Goal: Check status: Check status

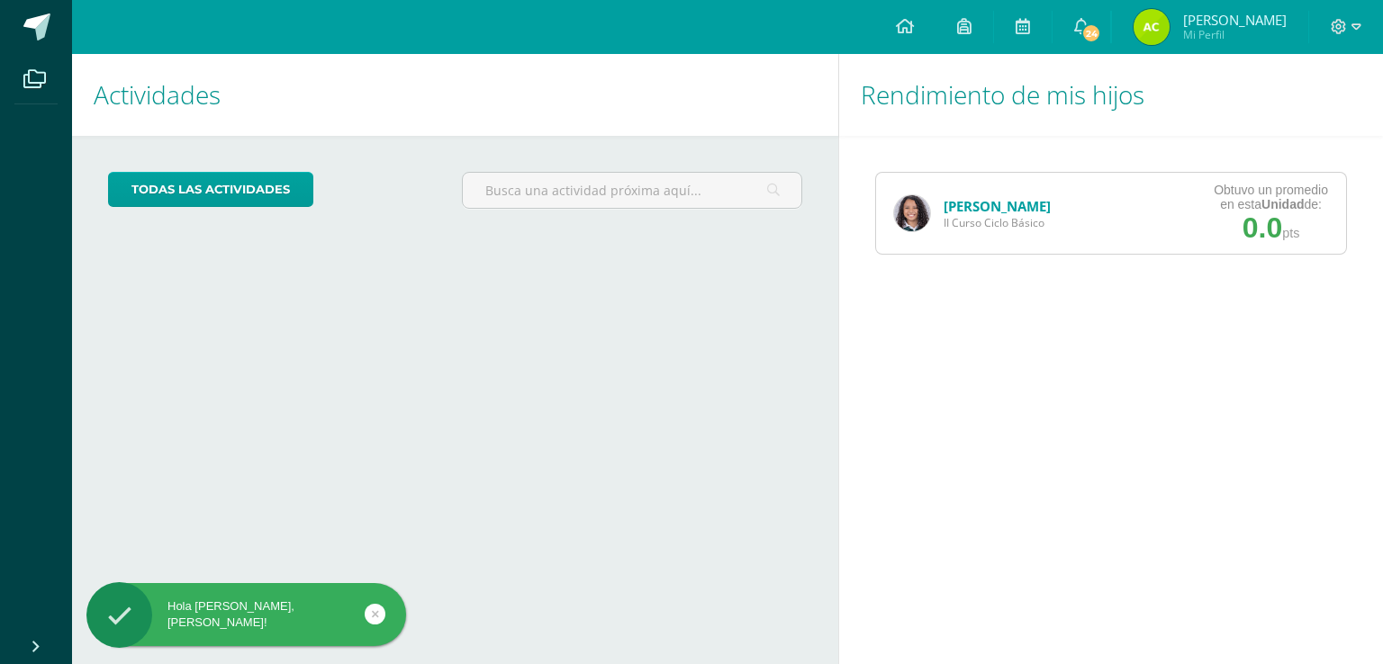
click at [1140, 239] on div "Nathalie Alfaro II Curso Ciclo Básico Obtuvo un promedio en esta Unidad de: 0.0…" at bounding box center [1111, 213] width 472 height 83
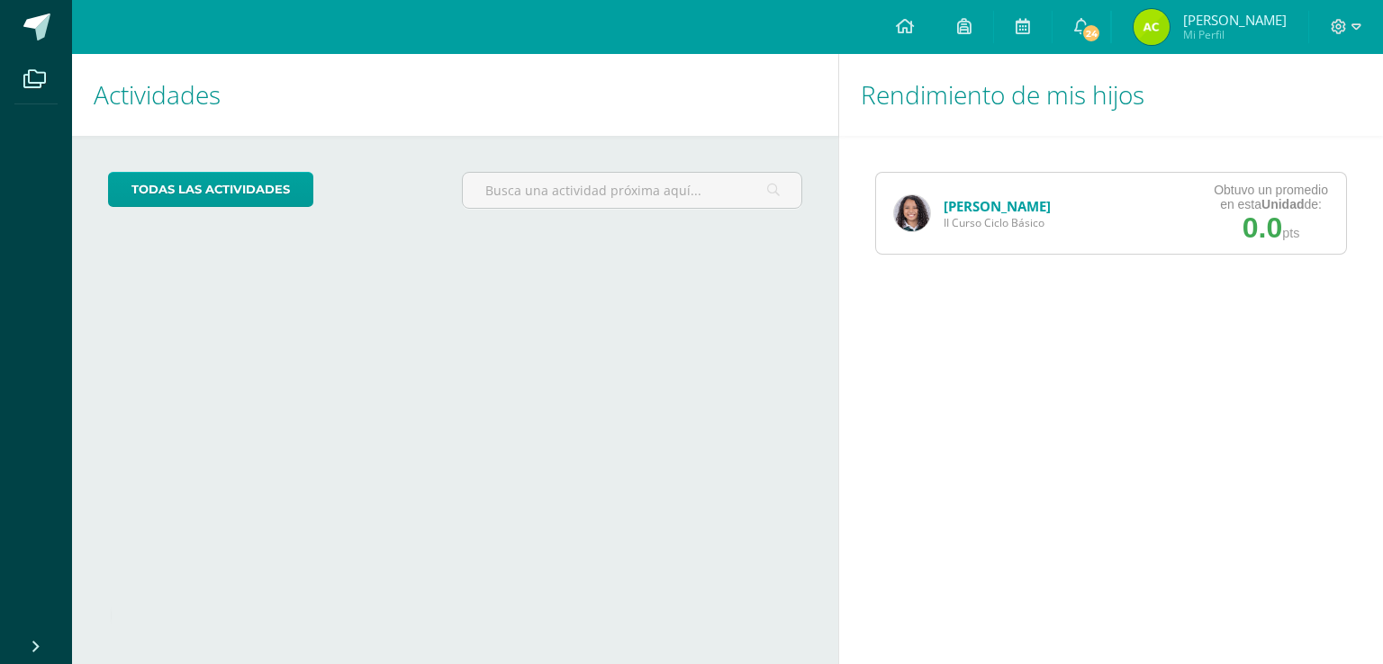
click at [915, 210] on img at bounding box center [912, 213] width 36 height 36
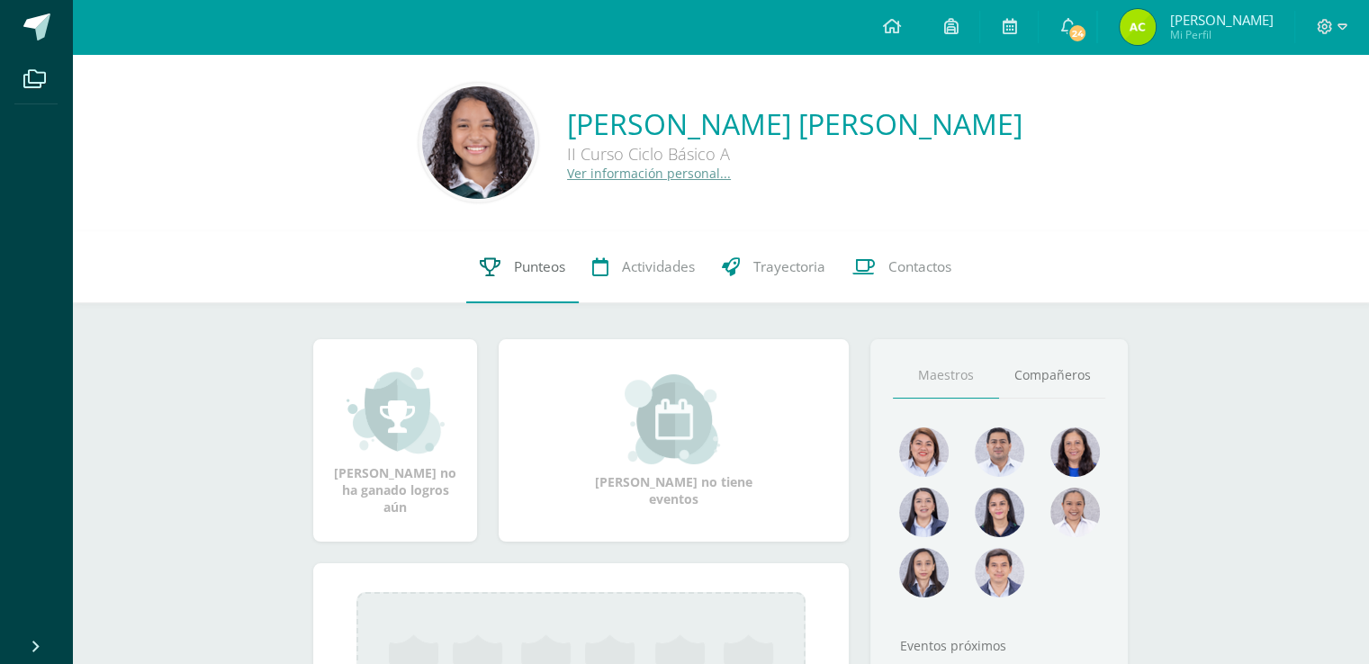
click at [544, 268] on span "Punteos" at bounding box center [539, 266] width 51 height 19
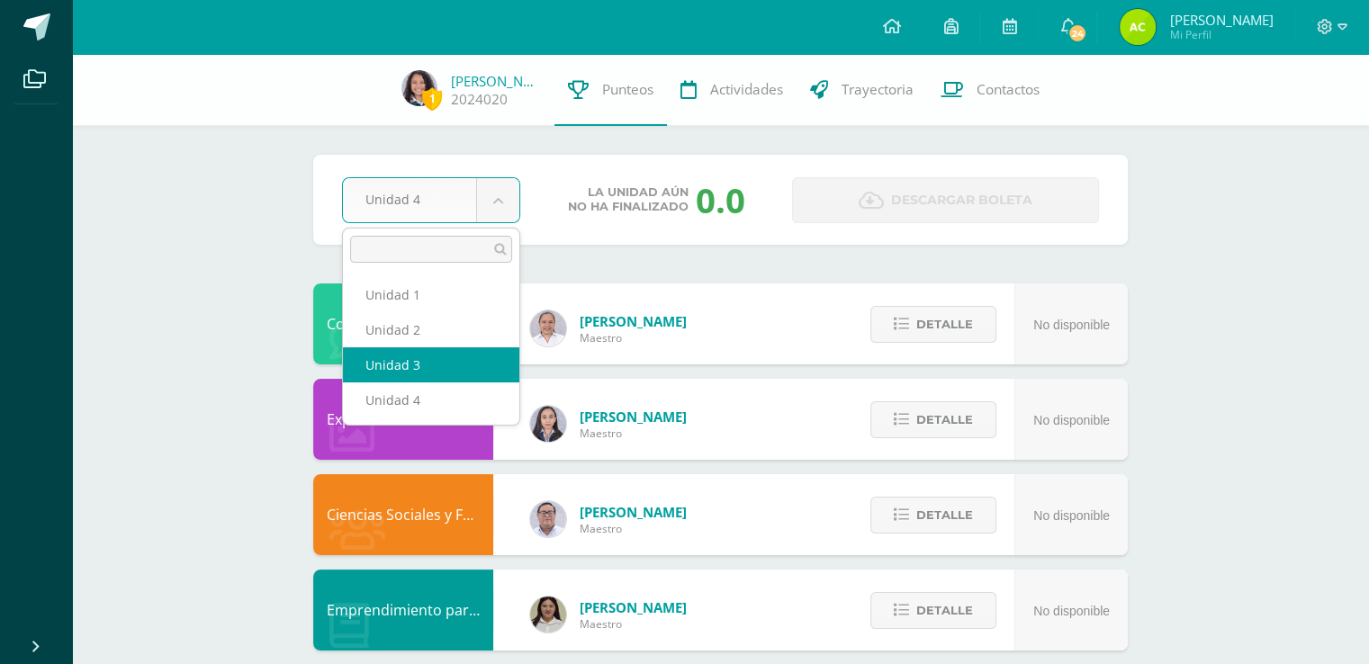
select select "Unidad 3"
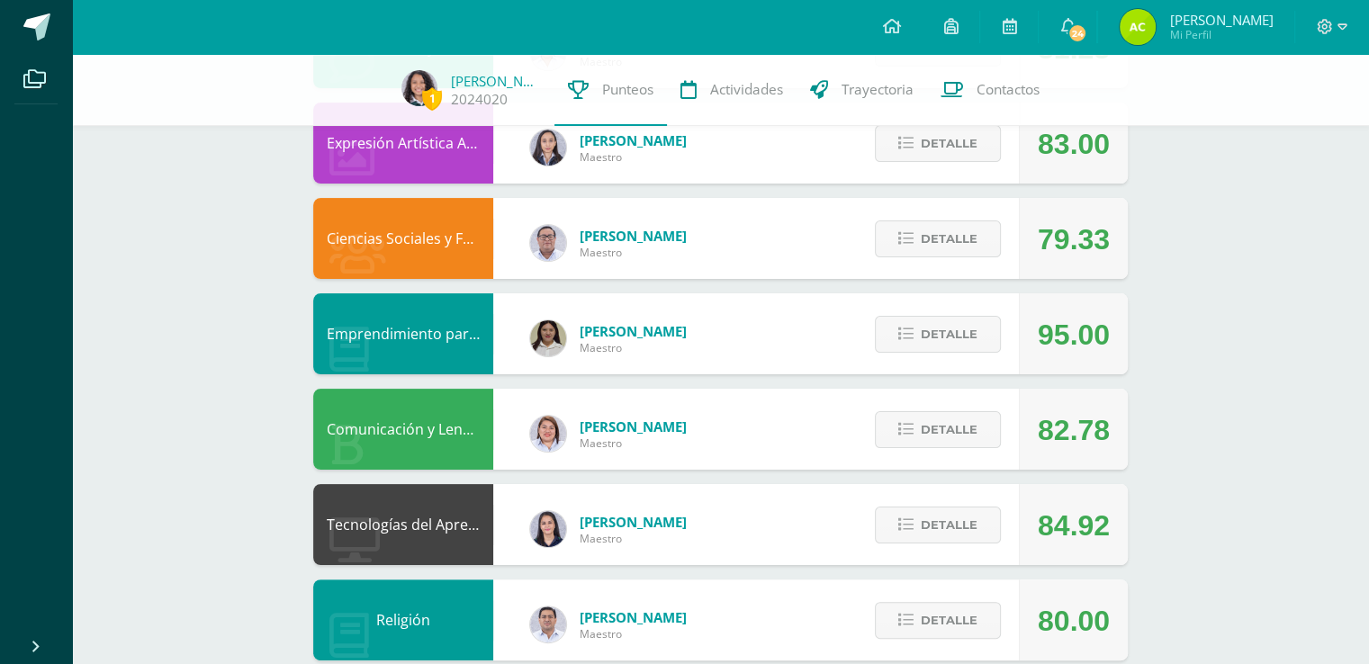
scroll to position [277, 0]
click at [929, 231] on span "Detalle" at bounding box center [949, 237] width 57 height 33
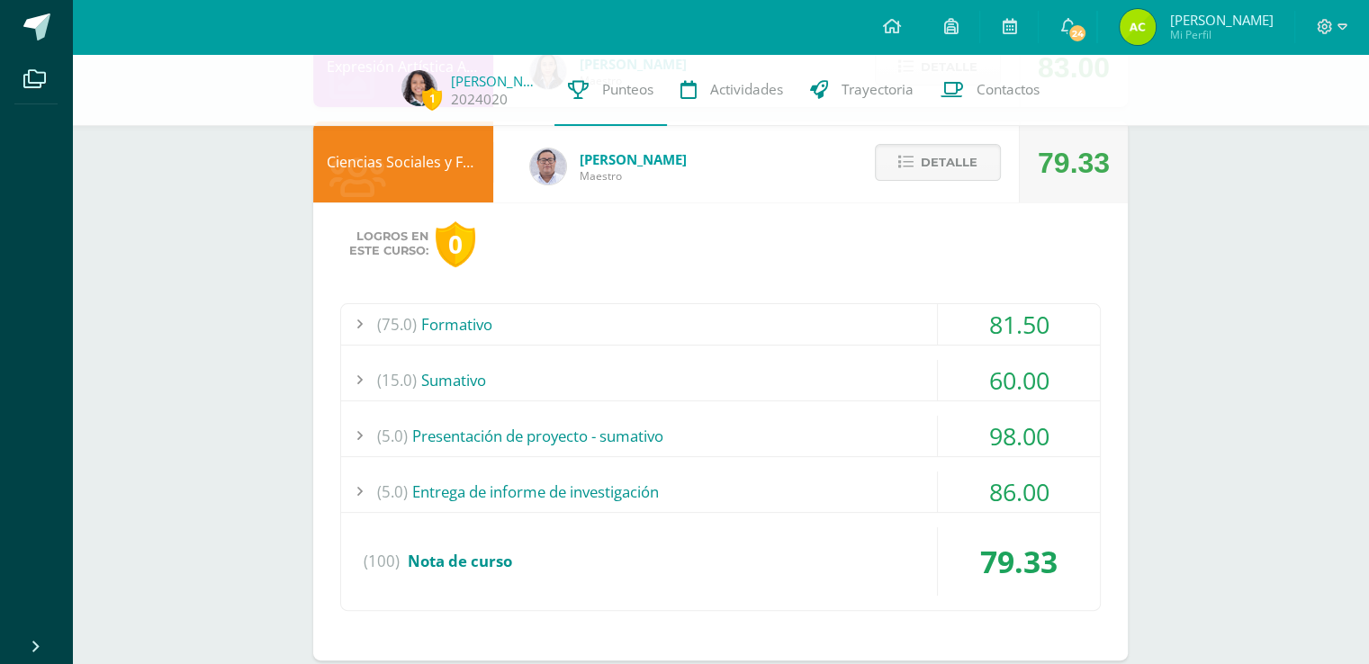
scroll to position [345, 0]
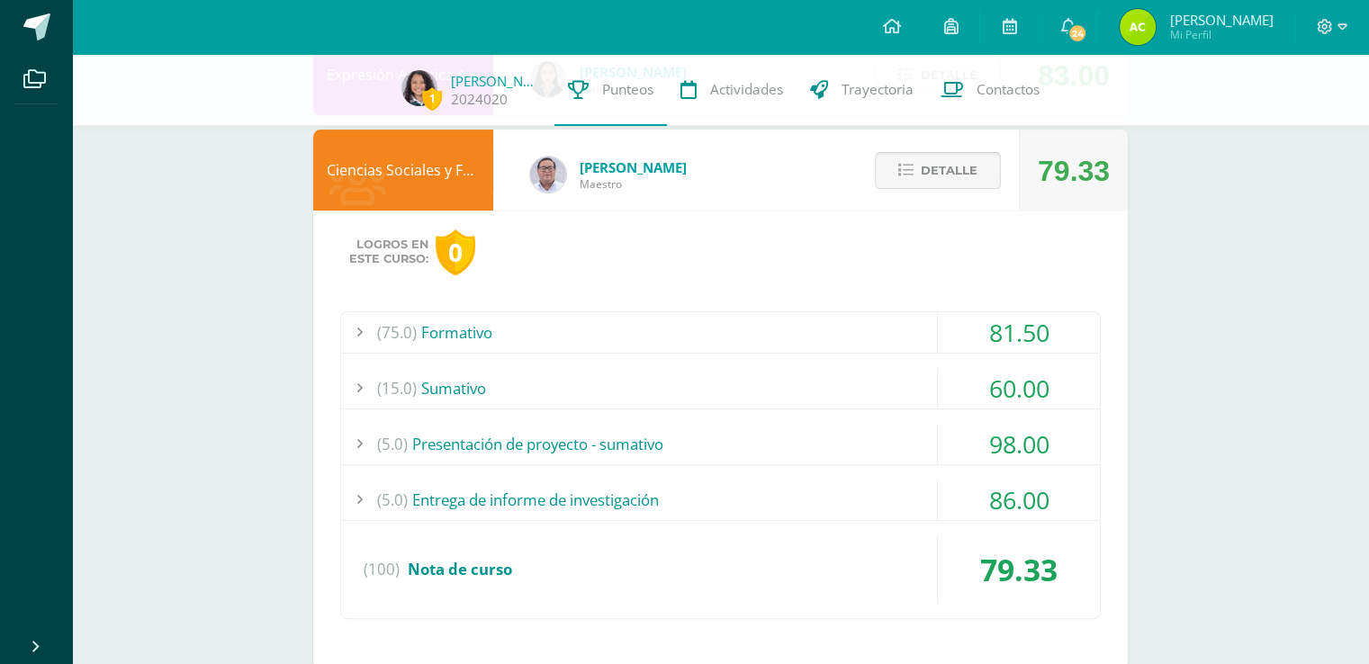
click at [970, 174] on span "Detalle" at bounding box center [949, 170] width 57 height 33
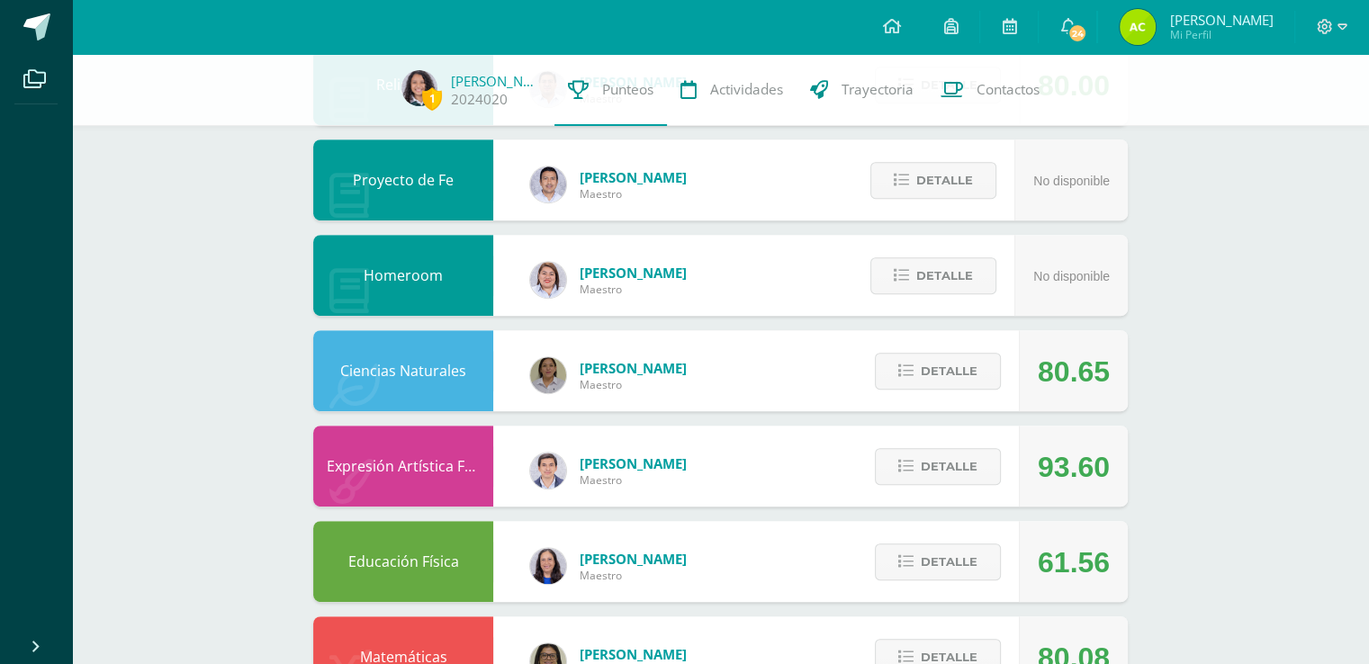
scroll to position [0, 0]
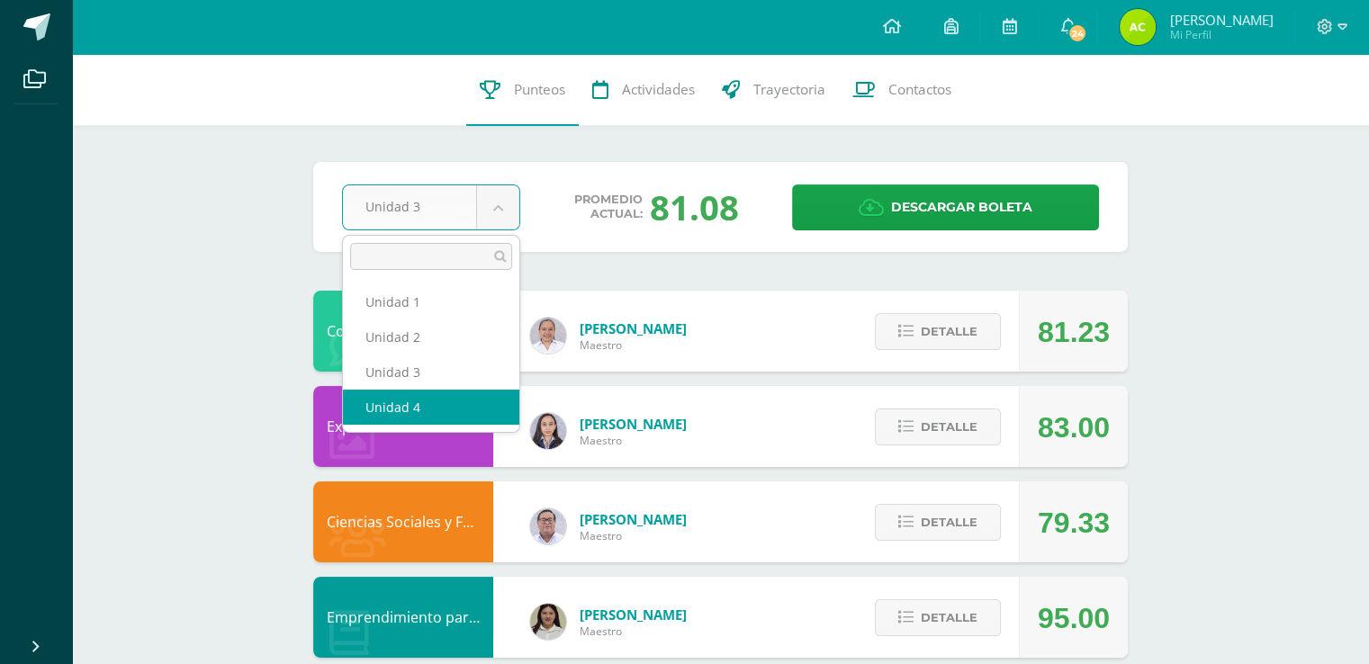
select select "Unidad 4"
